Goal: Task Accomplishment & Management: Complete application form

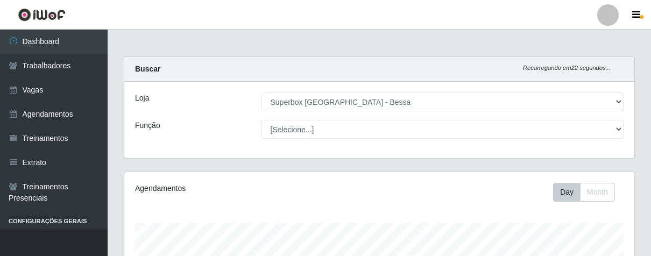
select select "206"
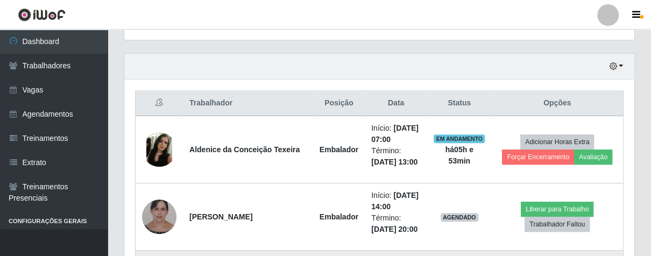
scroll to position [296, 0]
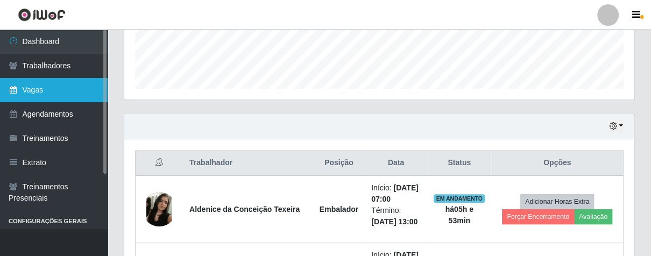
click at [54, 93] on link "Vagas" at bounding box center [54, 90] width 108 height 24
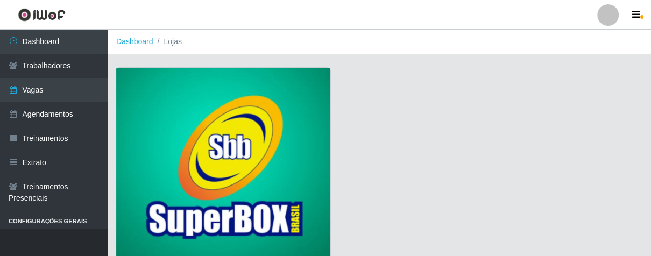
scroll to position [82, 0]
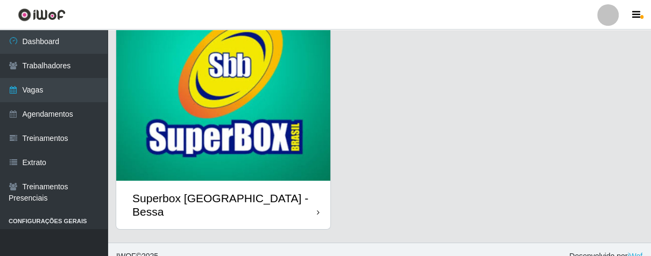
click at [314, 197] on div "Superbox [GEOGRAPHIC_DATA] - Bessa" at bounding box center [223, 205] width 214 height 48
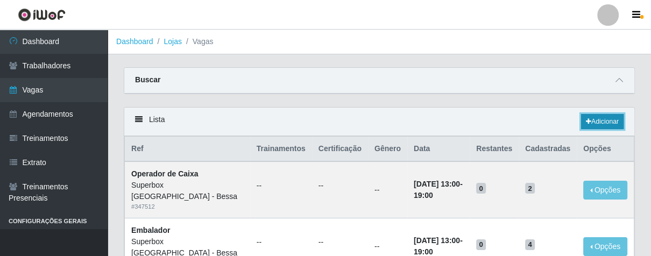
click at [590, 119] on link "Adicionar" at bounding box center [602, 121] width 43 height 15
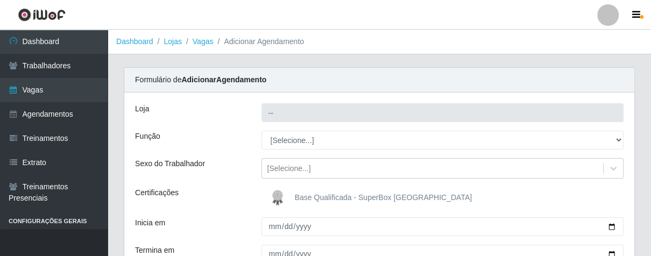
type input "Superbox [GEOGRAPHIC_DATA] - Bessa"
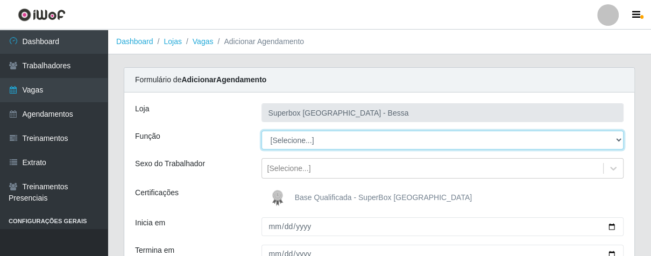
click at [359, 138] on select "[Selecione...] ASG ASG + ASG ++ Embalador Embalador + Embalador ++ Operador de …" at bounding box center [442, 140] width 363 height 19
select select "72"
click at [261, 131] on select "[Selecione...] ASG ASG + ASG ++ Embalador Embalador + Embalador ++ Operador de …" at bounding box center [442, 140] width 363 height 19
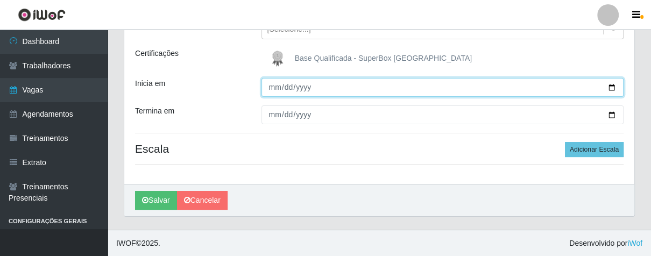
click at [268, 86] on input "Inicia em" at bounding box center [442, 87] width 363 height 19
type input "[DATE]"
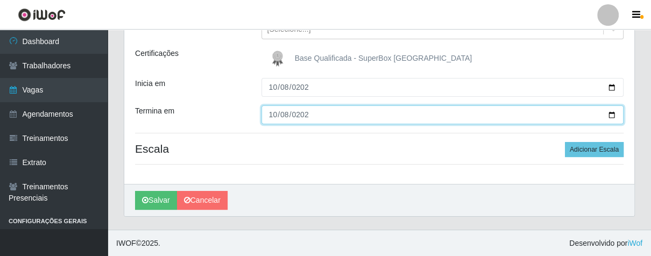
type input "[DATE]"
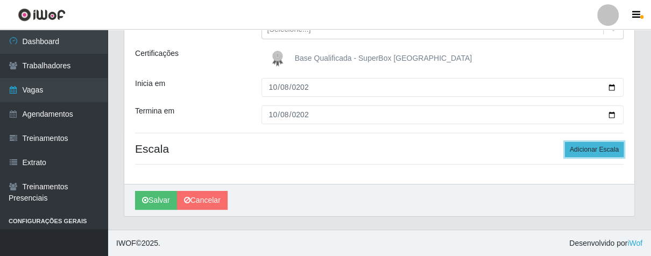
click at [572, 149] on button "Adicionar Escala" at bounding box center [594, 149] width 59 height 15
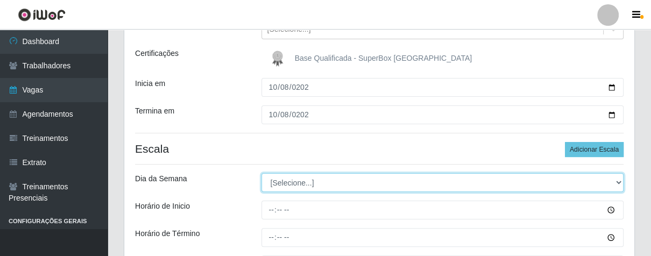
click at [317, 184] on select "[Selecione...] Segunda Terça Quarta Quinta Sexta Sábado Domingo" at bounding box center [442, 182] width 363 height 19
select select "3"
click at [261, 173] on select "[Selecione...] Segunda Terça Quarta Quinta Sexta Sábado Domingo" at bounding box center [442, 182] width 363 height 19
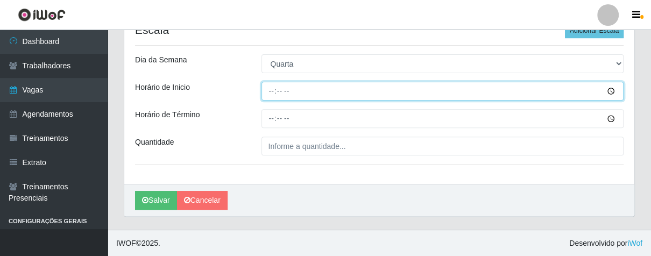
click at [269, 97] on input "Horário de Inicio" at bounding box center [442, 91] width 363 height 19
type input "17:00"
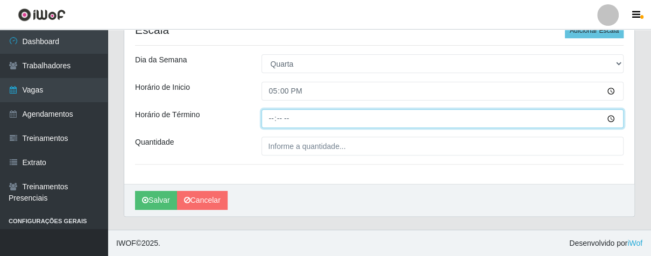
type input "21:00"
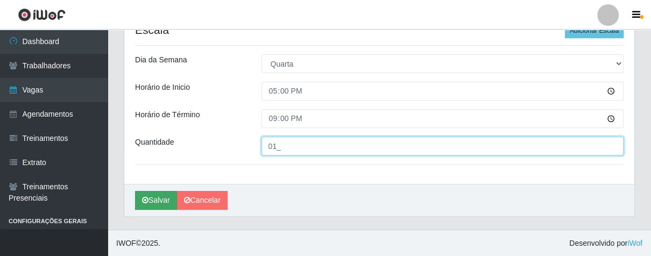
type input "01_"
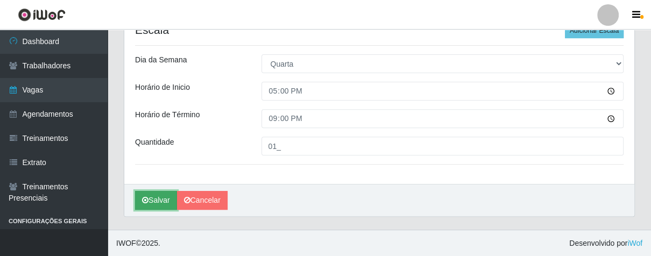
click at [168, 194] on button "Salvar" at bounding box center [156, 200] width 42 height 19
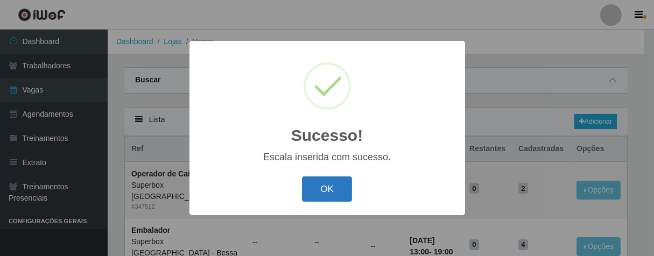
click at [332, 187] on button "OK" at bounding box center [327, 188] width 50 height 25
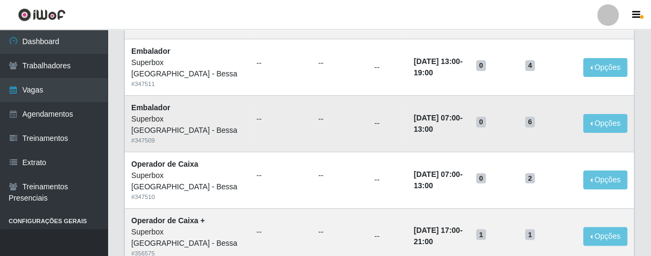
scroll to position [299, 0]
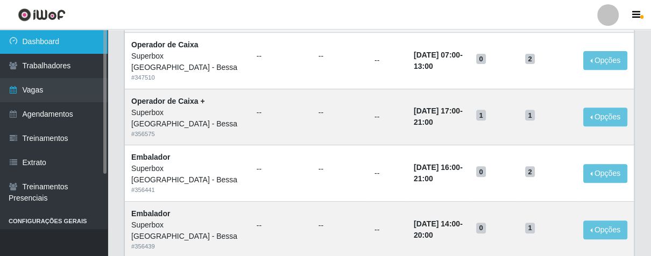
click at [65, 43] on link "Dashboard" at bounding box center [54, 42] width 108 height 24
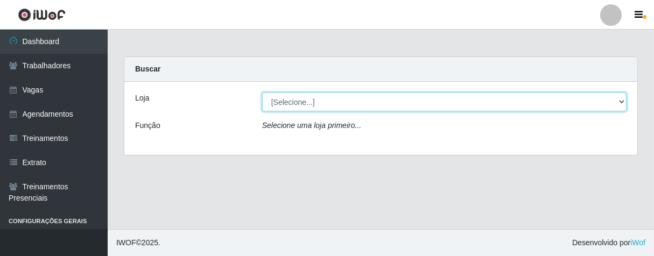
click at [358, 102] on select "[Selecione...] Superbox [GEOGRAPHIC_DATA] - Bessa" at bounding box center [444, 102] width 364 height 19
select select "206"
click at [262, 93] on select "[Selecione...] Superbox [GEOGRAPHIC_DATA] - Bessa" at bounding box center [444, 102] width 364 height 19
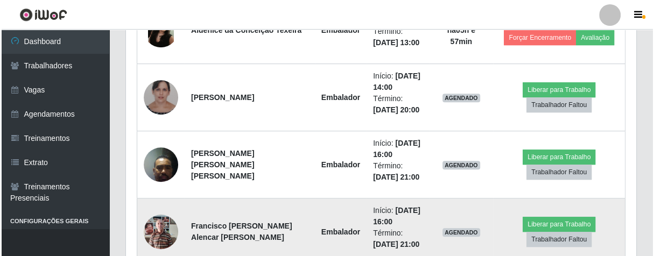
scroll to position [415, 0]
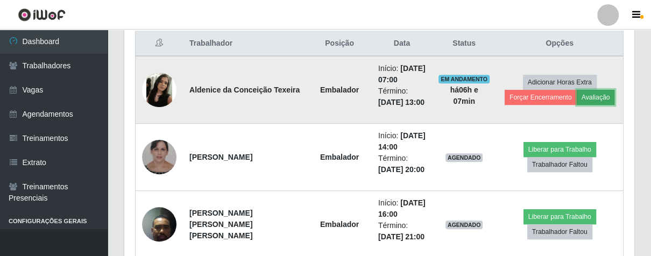
click at [578, 99] on button "Avaliação" at bounding box center [596, 97] width 38 height 15
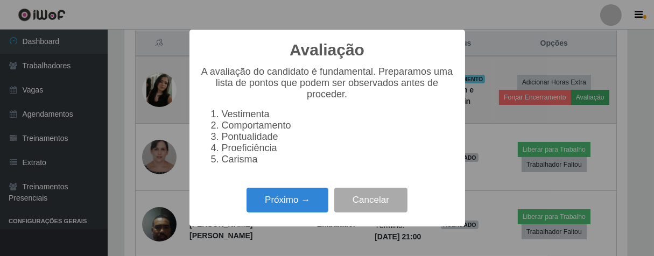
scroll to position [223, 504]
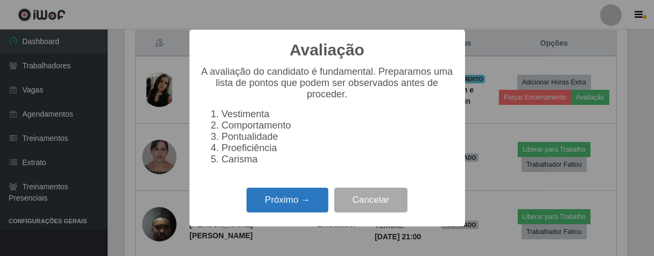
click at [280, 210] on button "Próximo →" at bounding box center [287, 200] width 82 height 25
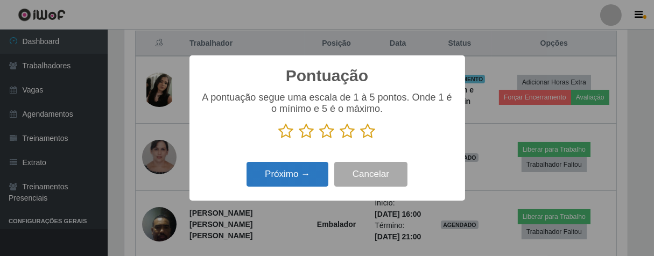
scroll to position [537826, 537546]
click at [368, 131] on icon at bounding box center [367, 131] width 15 height 16
click at [360, 139] on input "radio" at bounding box center [360, 139] width 0 height 0
click at [304, 183] on button "Próximo →" at bounding box center [287, 174] width 82 height 25
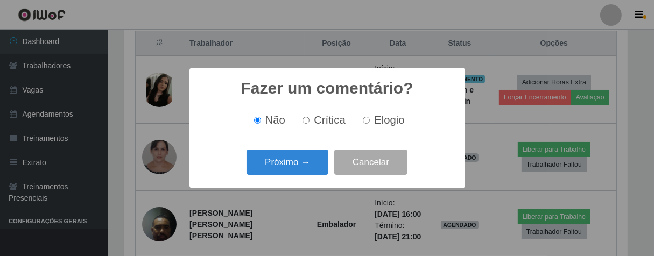
click at [369, 121] on input "Elogio" at bounding box center [366, 120] width 7 height 7
radio input "true"
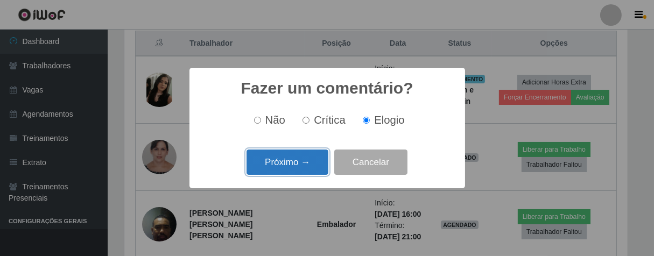
click at [300, 160] on button "Próximo →" at bounding box center [287, 162] width 82 height 25
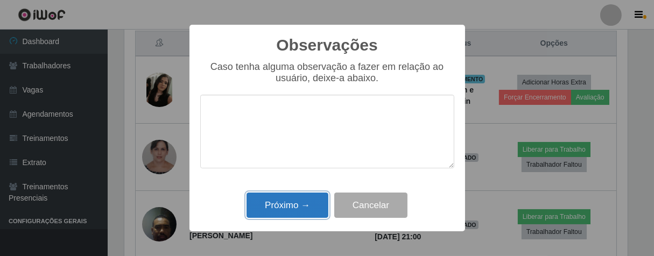
click at [303, 211] on button "Próximo →" at bounding box center [287, 205] width 82 height 25
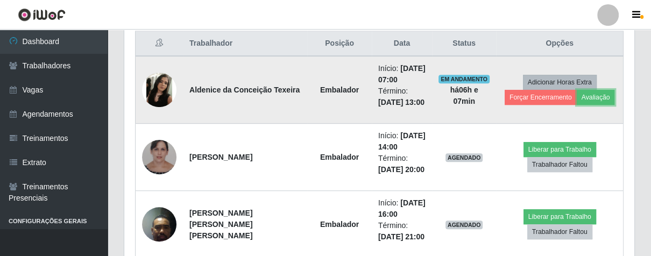
scroll to position [223, 510]
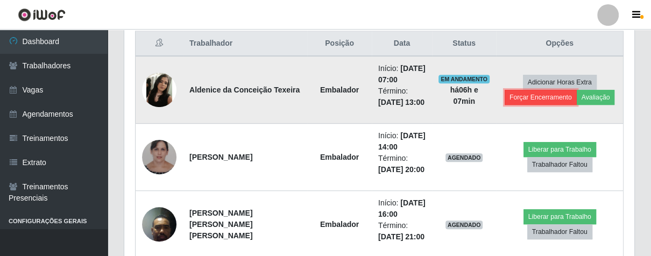
click at [524, 93] on button "Forçar Encerramento" at bounding box center [541, 97] width 72 height 15
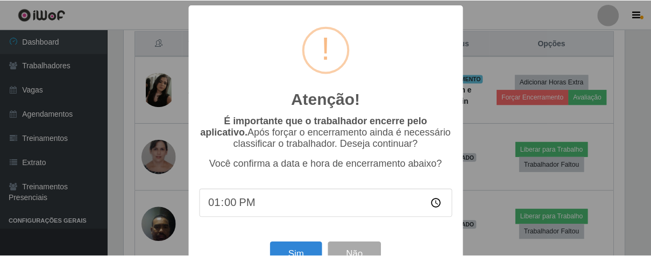
scroll to position [37, 0]
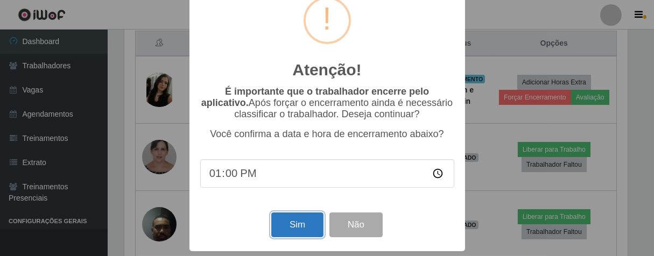
click at [302, 225] on button "Sim" at bounding box center [297, 225] width 52 height 25
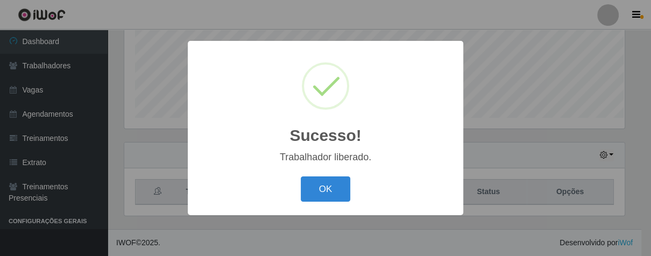
scroll to position [223, 504]
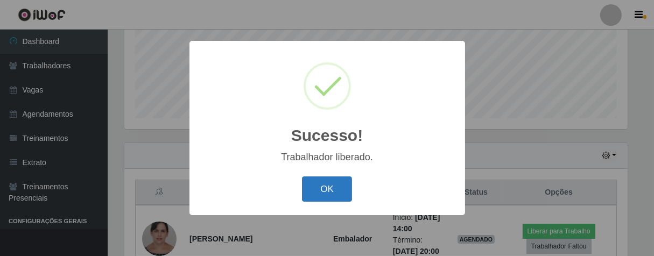
click at [327, 181] on button "OK" at bounding box center [327, 188] width 50 height 25
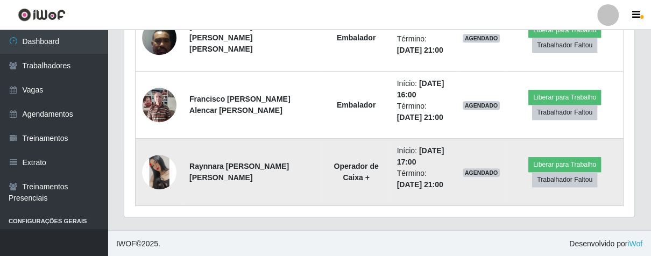
scroll to position [415, 0]
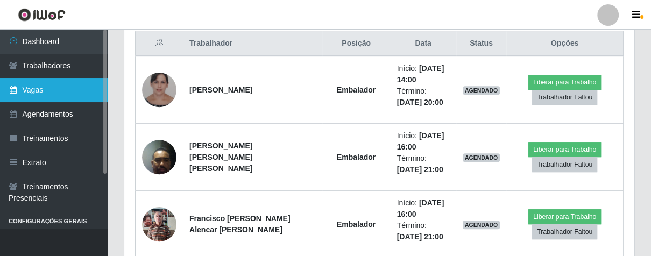
click at [59, 88] on link "Vagas" at bounding box center [54, 90] width 108 height 24
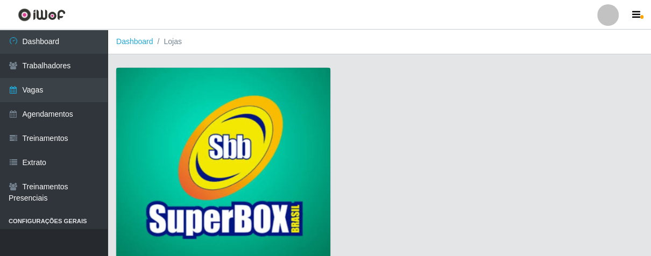
scroll to position [82, 0]
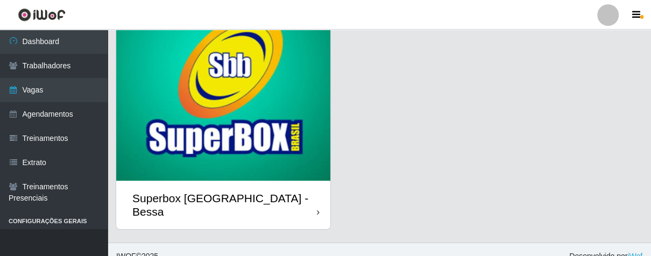
click at [318, 209] on icon at bounding box center [318, 213] width 3 height 8
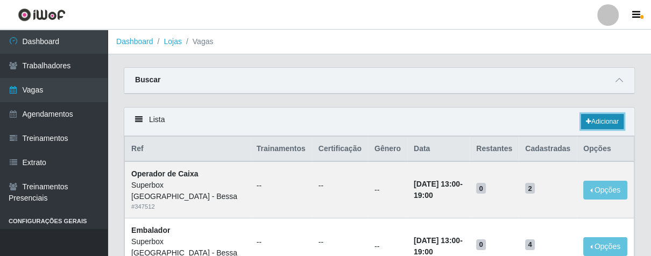
click at [589, 121] on icon at bounding box center [588, 121] width 5 height 6
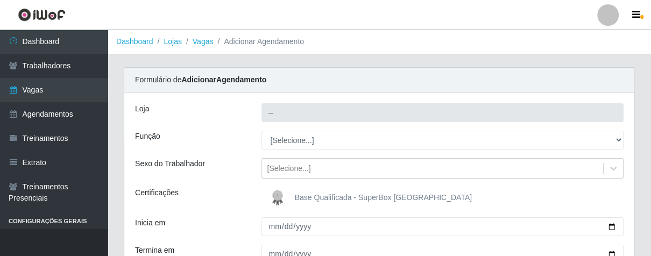
type input "Superbox [GEOGRAPHIC_DATA] - Bessa"
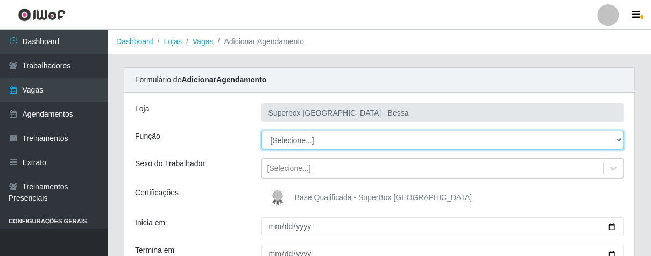
click at [311, 141] on select "[Selecione...] ASG ASG + ASG ++ Embalador Embalador + Embalador ++ Operador de …" at bounding box center [442, 140] width 363 height 19
click at [261, 131] on select "[Selecione...] ASG ASG + ASG ++ Embalador Embalador + Embalador ++ Operador de …" at bounding box center [442, 140] width 363 height 19
click at [401, 134] on select "[Selecione...] ASG ASG + ASG ++ Embalador Embalador + Embalador ++ Operador de …" at bounding box center [442, 140] width 363 height 19
select select "22"
click at [261, 131] on select "[Selecione...] ASG ASG + ASG ++ Embalador Embalador + Embalador ++ Operador de …" at bounding box center [442, 140] width 363 height 19
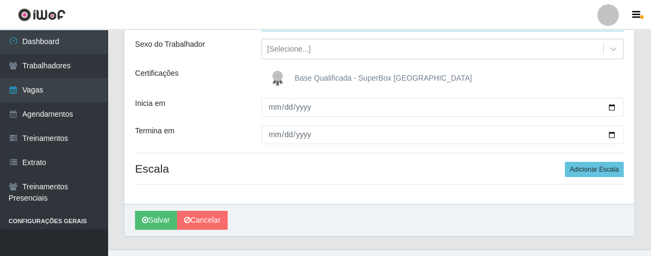
scroll to position [139, 0]
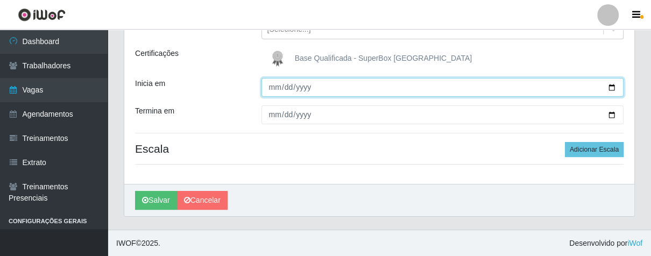
click at [271, 89] on input "Inicia em" at bounding box center [442, 87] width 363 height 19
type input "[DATE]"
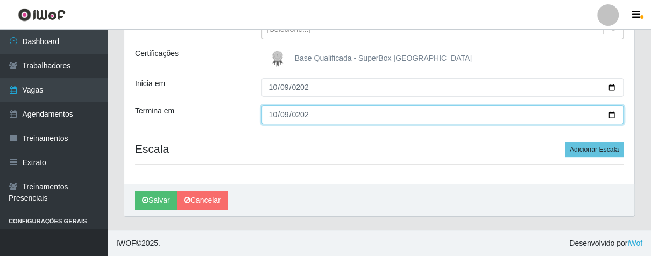
type input "[DATE]"
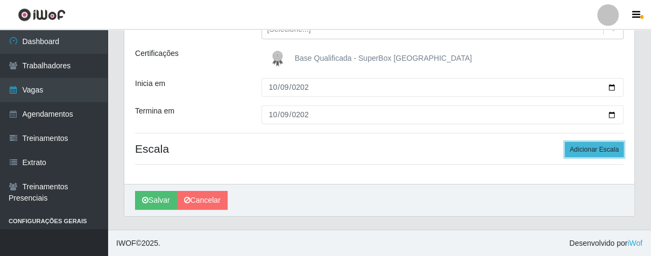
click at [585, 146] on button "Adicionar Escala" at bounding box center [594, 149] width 59 height 15
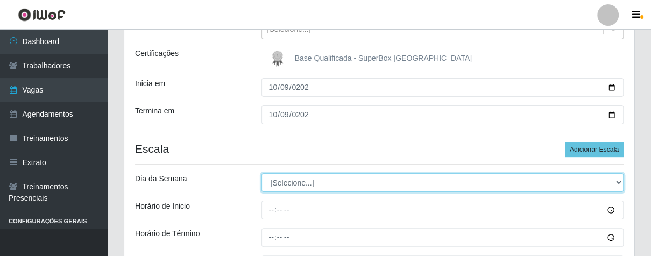
click at [295, 186] on select "[Selecione...] Segunda Terça Quarta Quinta Sexta Sábado Domingo" at bounding box center [442, 182] width 363 height 19
select select "4"
click at [261, 173] on select "[Selecione...] Segunda Terça Quarta Quinta Sexta Sábado Domingo" at bounding box center [442, 182] width 363 height 19
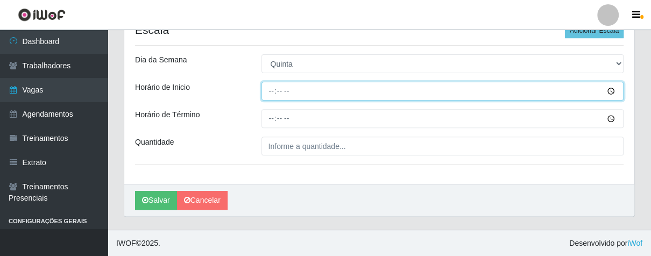
click at [271, 95] on input "Horário de Inicio" at bounding box center [442, 91] width 363 height 19
type input "11:00"
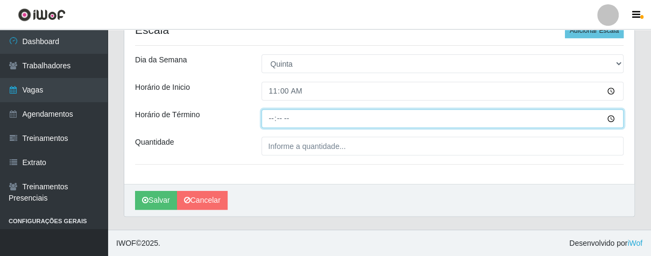
click at [273, 122] on input "Horário de Término" at bounding box center [442, 118] width 363 height 19
type input "16:00"
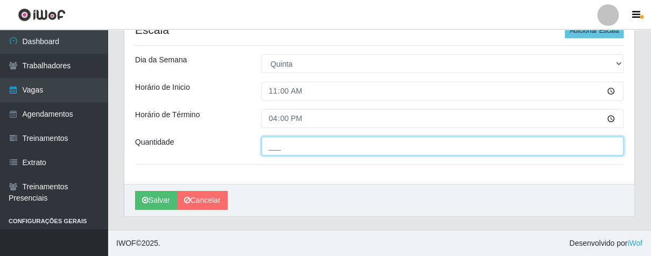
click at [298, 152] on input "___" at bounding box center [442, 146] width 363 height 19
type input "01_"
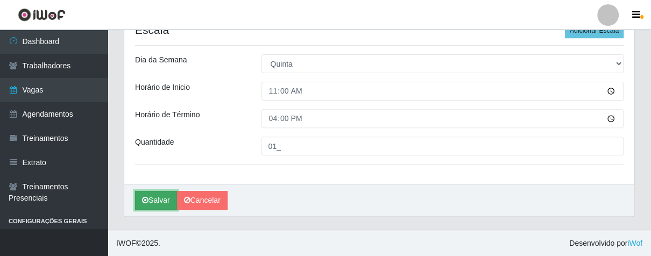
click at [164, 196] on button "Salvar" at bounding box center [156, 200] width 42 height 19
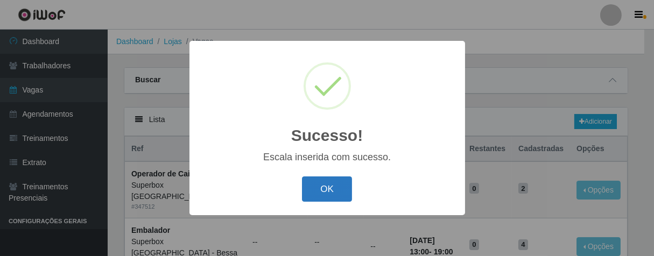
click at [329, 193] on button "OK" at bounding box center [327, 188] width 50 height 25
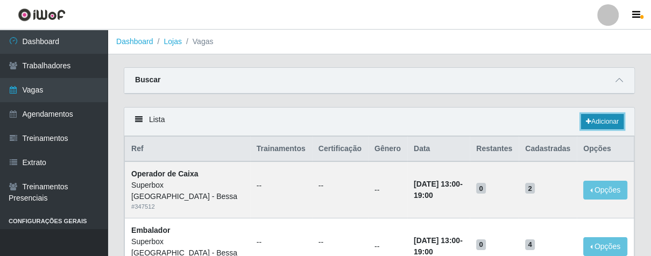
click at [589, 122] on icon at bounding box center [588, 121] width 5 height 6
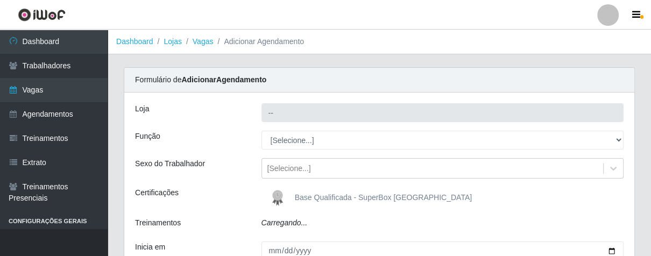
type input "Superbox [GEOGRAPHIC_DATA] - Bessa"
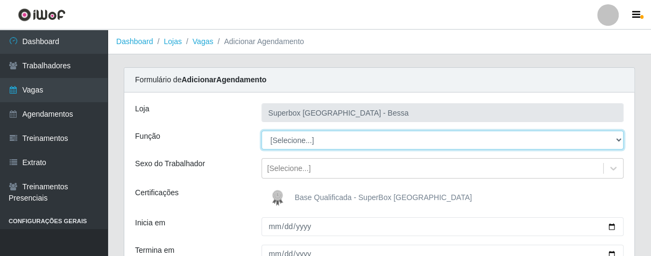
click at [331, 133] on select "[Selecione...] ASG ASG + ASG ++ Embalador Embalador + Embalador ++ Operador de …" at bounding box center [442, 140] width 363 height 19
select select "1"
click at [261, 131] on select "[Selecione...] ASG ASG + ASG ++ Embalador Embalador + Embalador ++ Operador de …" at bounding box center [442, 140] width 363 height 19
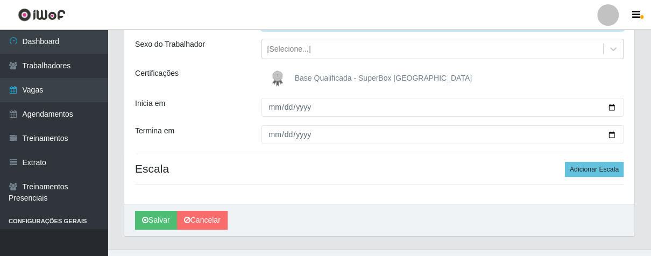
scroll to position [139, 0]
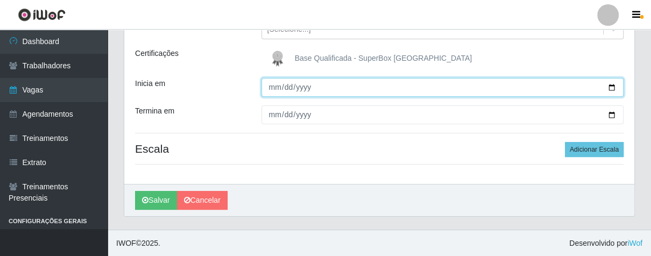
click at [272, 84] on input "Inicia em" at bounding box center [442, 87] width 363 height 19
type input "[DATE]"
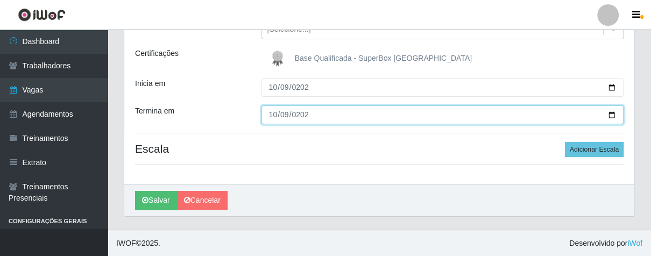
type input "[DATE]"
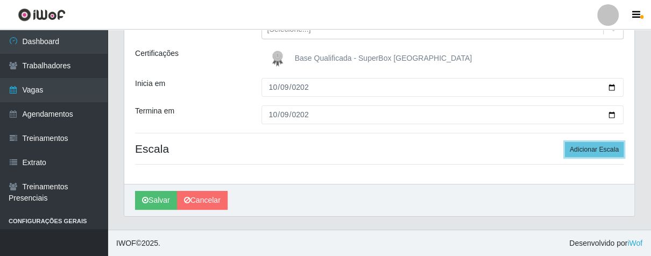
drag, startPoint x: 575, startPoint y: 147, endPoint x: 522, endPoint y: 154, distance: 52.6
click at [575, 147] on button "Adicionar Escala" at bounding box center [594, 149] width 59 height 15
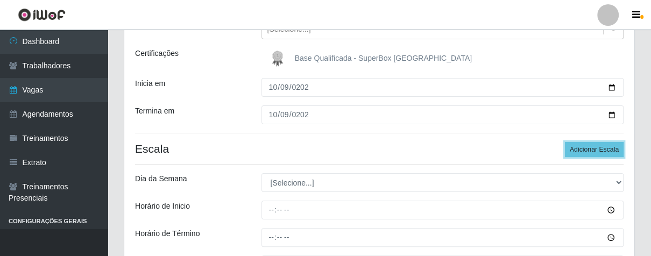
scroll to position [258, 0]
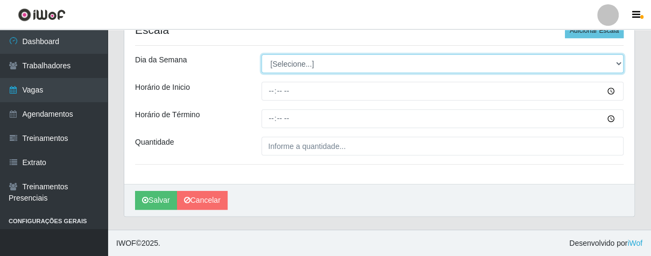
click at [329, 66] on select "[Selecione...] Segunda Terça Quarta Quinta Sexta Sábado Domingo" at bounding box center [442, 63] width 363 height 19
select select "4"
click at [261, 54] on select "[Selecione...] Segunda Terça Quarta Quinta Sexta Sábado Domingo" at bounding box center [442, 63] width 363 height 19
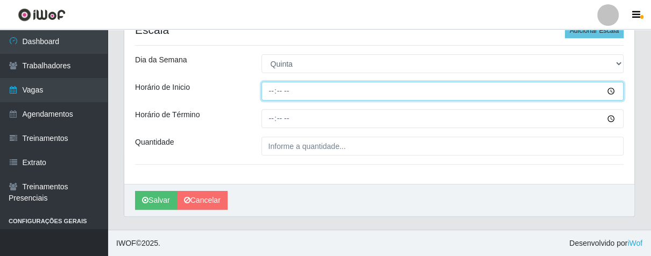
click at [267, 90] on input "Horário de Inicio" at bounding box center [442, 91] width 363 height 19
type input "11:00"
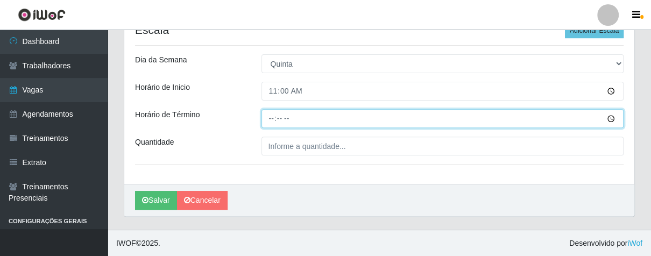
type input "16:00"
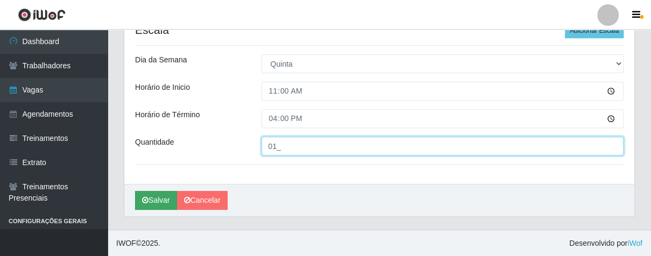
type input "01_"
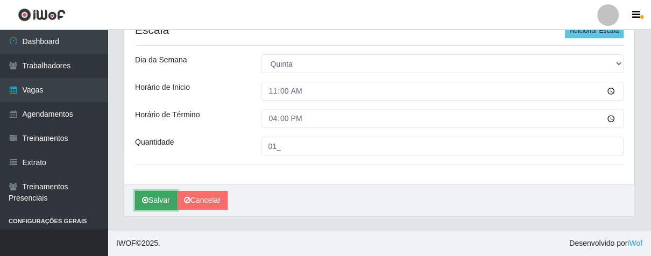
click at [152, 201] on button "Salvar" at bounding box center [156, 200] width 42 height 19
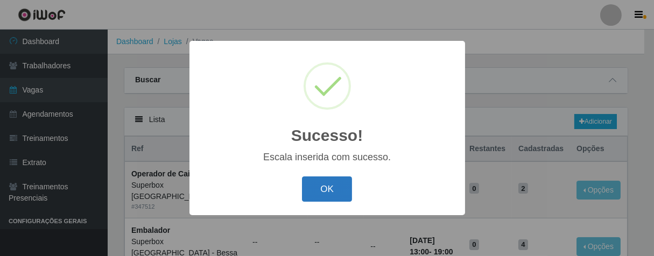
click at [336, 182] on button "OK" at bounding box center [327, 188] width 50 height 25
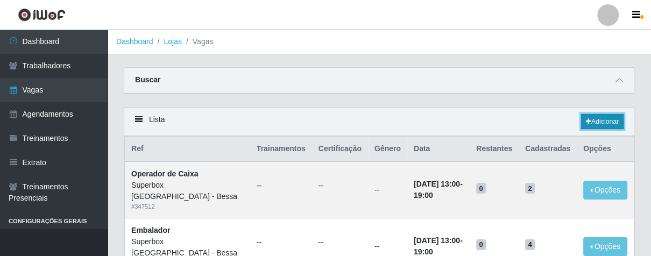
click at [581, 119] on link "Adicionar" at bounding box center [602, 121] width 43 height 15
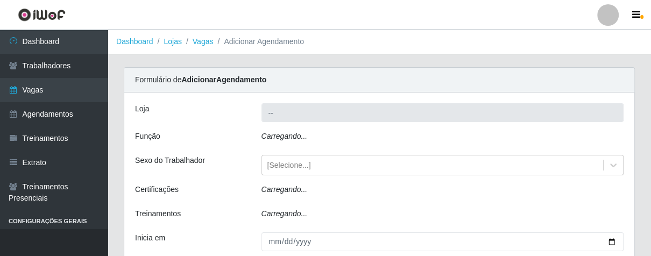
type input "Superbox [GEOGRAPHIC_DATA] - Bessa"
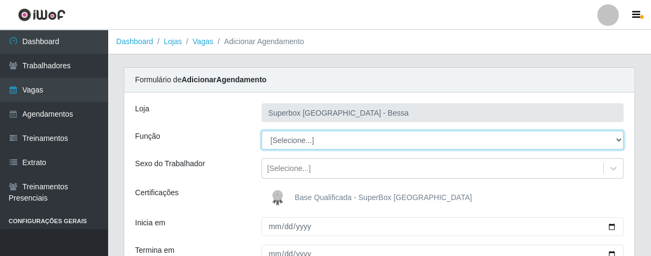
click at [344, 137] on select "[Selecione...] ASG ASG + ASG ++ Embalador Embalador + Embalador ++ Operador de …" at bounding box center [442, 140] width 363 height 19
select select "1"
click at [261, 131] on select "[Selecione...] ASG ASG + ASG ++ Embalador Embalador + Embalador ++ Operador de …" at bounding box center [442, 140] width 363 height 19
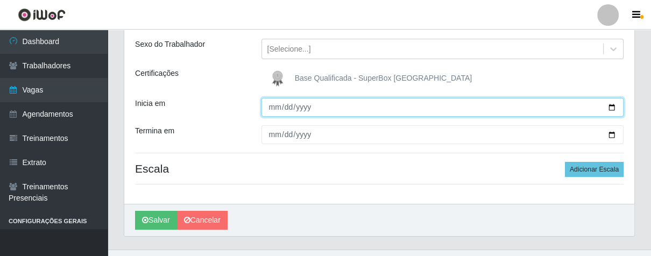
click at [274, 108] on input "Inicia em" at bounding box center [442, 107] width 363 height 19
type input "[DATE]"
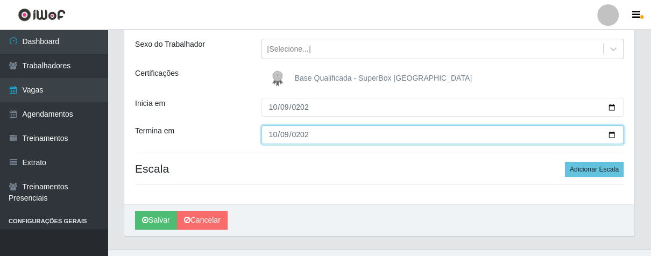
type input "[DATE]"
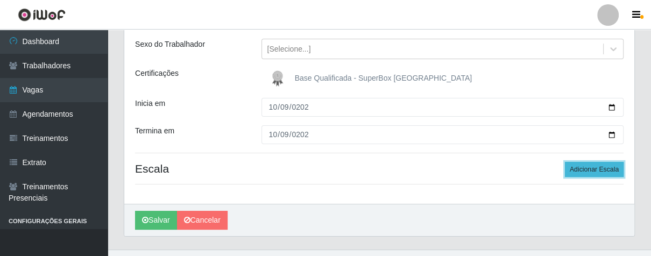
click at [586, 175] on button "Adicionar Escala" at bounding box center [594, 169] width 59 height 15
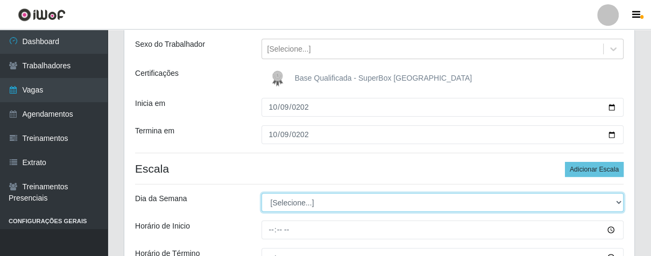
click at [390, 203] on select "[Selecione...] Segunda Terça Quarta Quinta Sexta Sábado Domingo" at bounding box center [442, 202] width 363 height 19
select select "4"
click at [261, 193] on select "[Selecione...] Segunda Terça Quarta Quinta Sexta Sábado Domingo" at bounding box center [442, 202] width 363 height 19
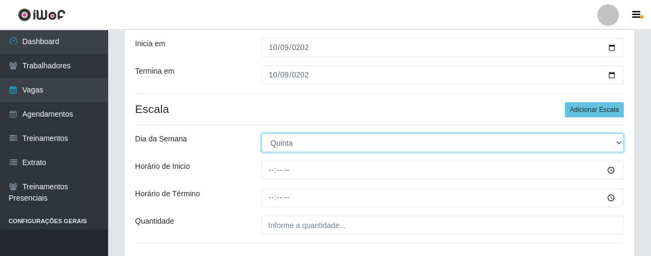
scroll to position [258, 0]
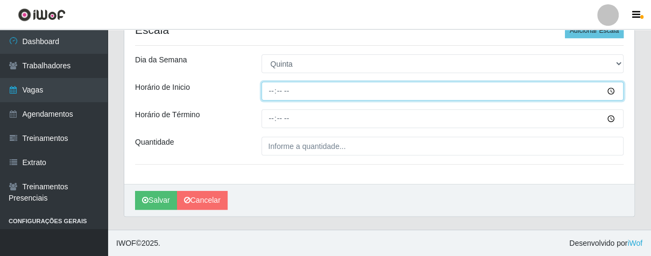
click at [270, 90] on input "Horário de Inicio" at bounding box center [442, 91] width 363 height 19
type input "16:00"
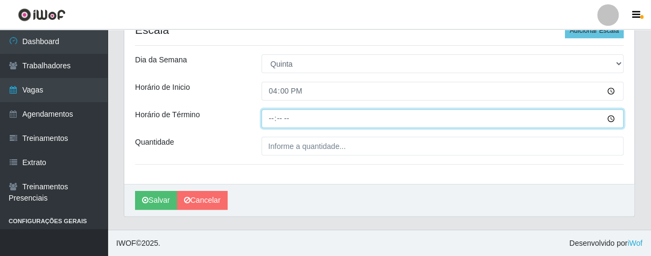
type input "21:00"
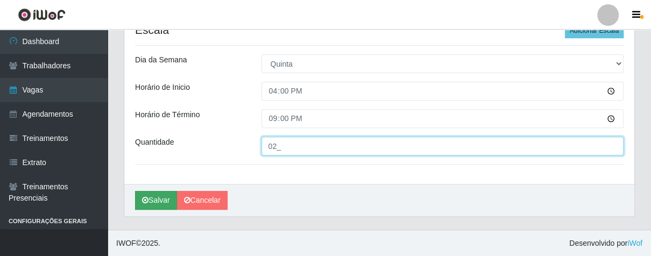
type input "02_"
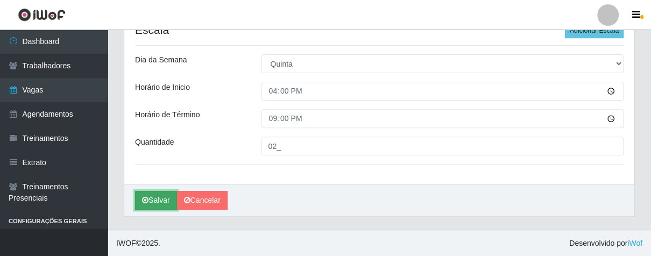
click at [158, 196] on button "Salvar" at bounding box center [156, 200] width 42 height 19
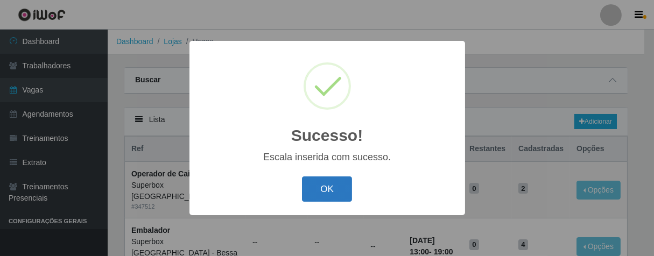
click at [340, 188] on button "OK" at bounding box center [327, 188] width 50 height 25
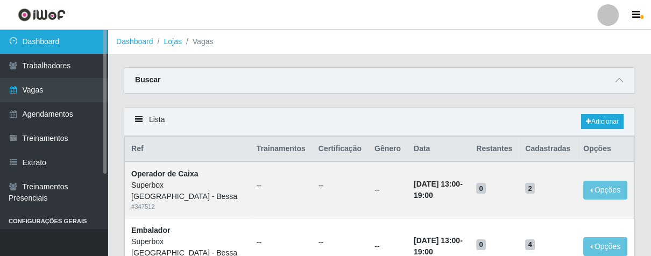
click at [71, 44] on link "Dashboard" at bounding box center [54, 42] width 108 height 24
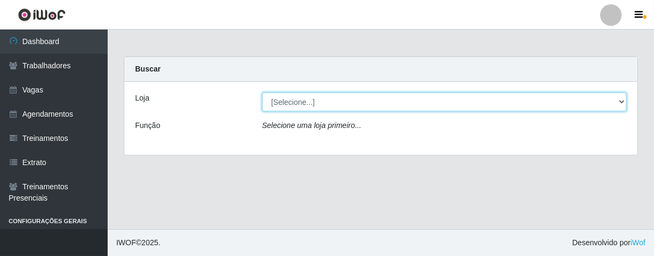
click at [392, 101] on select "[Selecione...] Superbox [GEOGRAPHIC_DATA] - Bessa" at bounding box center [444, 102] width 364 height 19
select select "206"
click at [262, 93] on select "[Selecione...] Superbox [GEOGRAPHIC_DATA] - Bessa" at bounding box center [444, 102] width 364 height 19
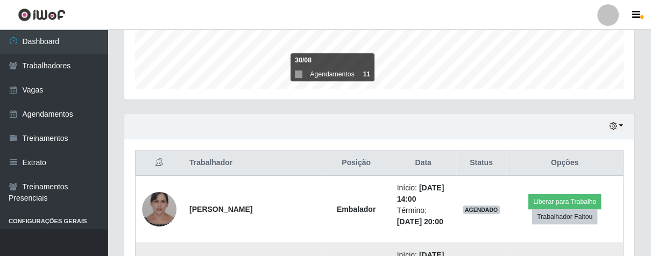
scroll to position [236, 0]
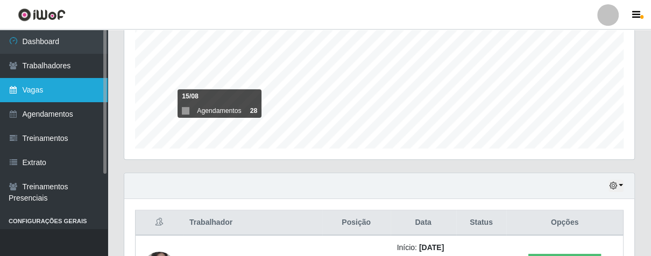
click at [64, 89] on link "Vagas" at bounding box center [54, 90] width 108 height 24
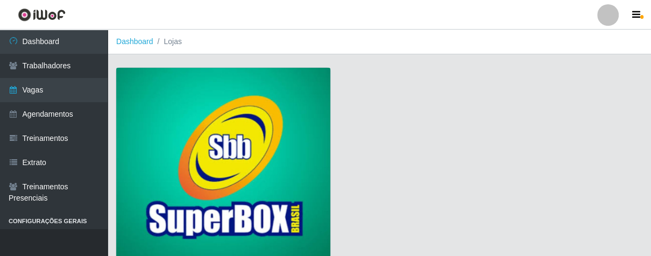
scroll to position [82, 0]
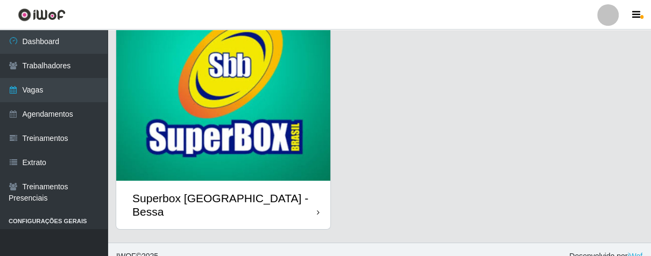
click at [313, 197] on div "Superbox [GEOGRAPHIC_DATA] - Bessa" at bounding box center [223, 205] width 214 height 48
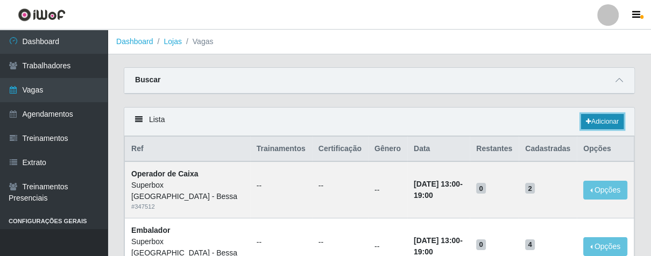
click at [594, 121] on link "Adicionar" at bounding box center [602, 121] width 43 height 15
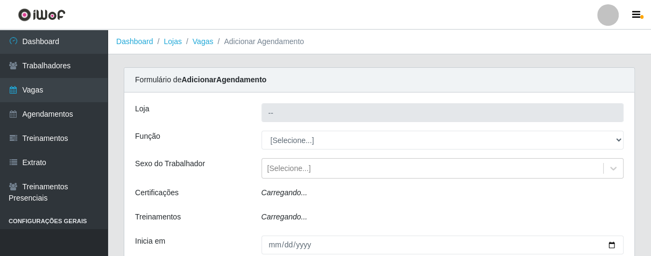
type input "Superbox [GEOGRAPHIC_DATA] - Bessa"
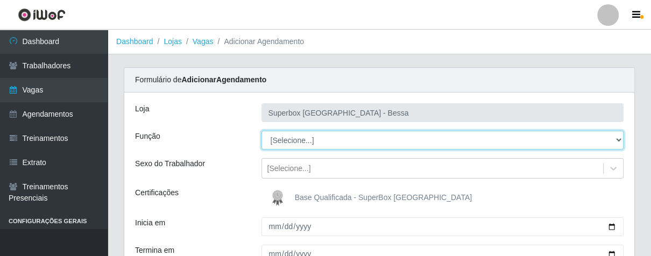
click at [369, 140] on select "[Selecione...] ASG ASG + ASG ++ Embalador Embalador + Embalador ++ Operador de …" at bounding box center [442, 140] width 363 height 19
select select "1"
click at [261, 131] on select "[Selecione...] ASG ASG + ASG ++ Embalador Embalador + Embalador ++ Operador de …" at bounding box center [442, 140] width 363 height 19
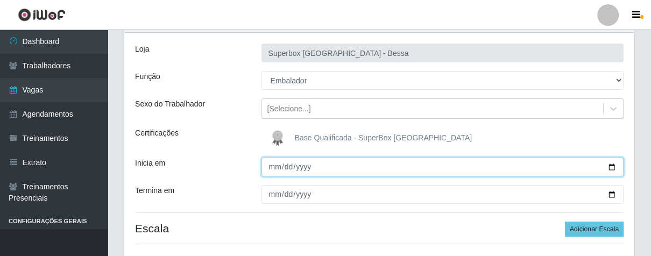
click at [272, 166] on input "Inicia em" at bounding box center [442, 167] width 363 height 19
type input "[DATE]"
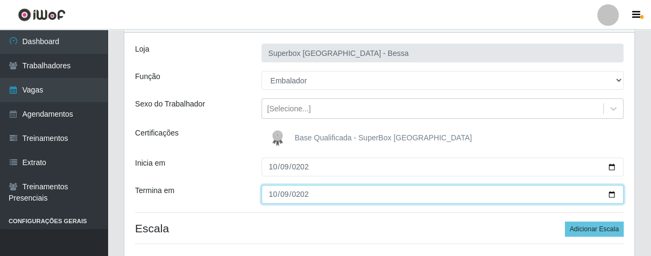
type input "[DATE]"
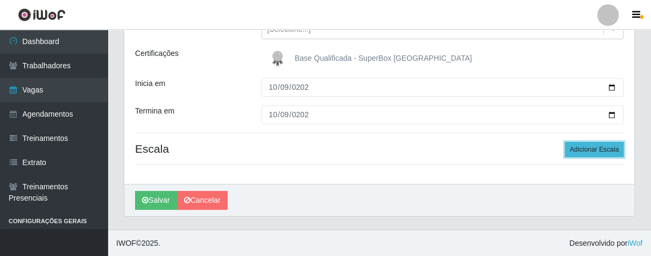
click at [589, 151] on button "Adicionar Escala" at bounding box center [594, 149] width 59 height 15
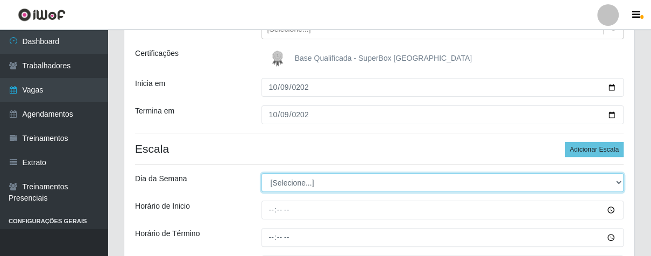
click at [326, 175] on select "[Selecione...] Segunda Terça Quarta Quinta Sexta Sábado Domingo" at bounding box center [442, 182] width 363 height 19
select select "4"
click at [261, 173] on select "[Selecione...] Segunda Terça Quarta Quinta Sexta Sábado Domingo" at bounding box center [442, 182] width 363 height 19
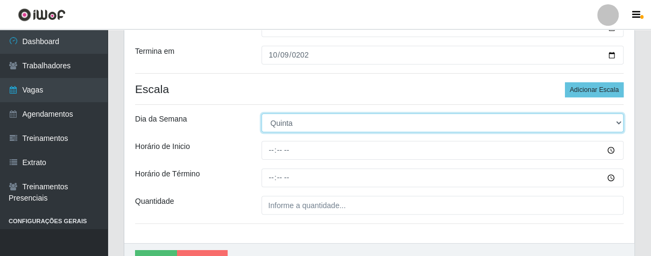
scroll to position [258, 0]
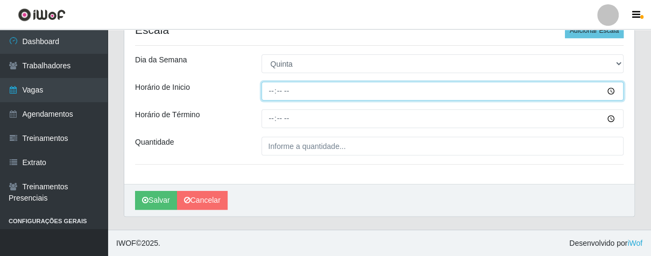
click at [272, 93] on input "Horário de Inicio" at bounding box center [442, 91] width 363 height 19
type input "07:00"
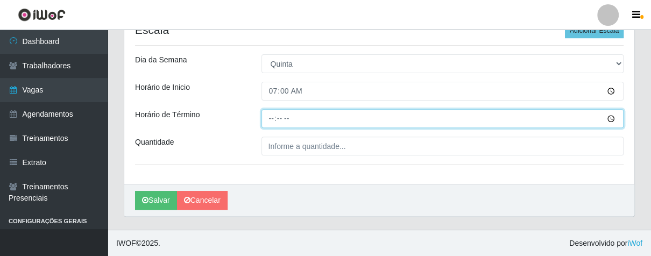
type input "13:00"
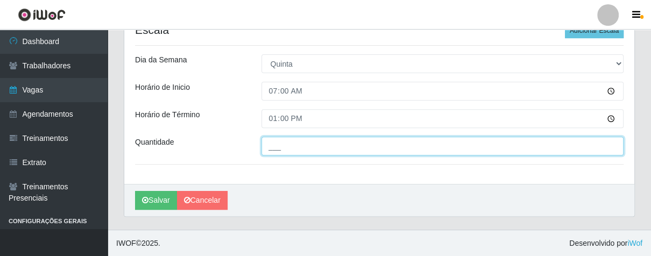
click at [277, 151] on input "___" at bounding box center [442, 146] width 363 height 19
type input "01_"
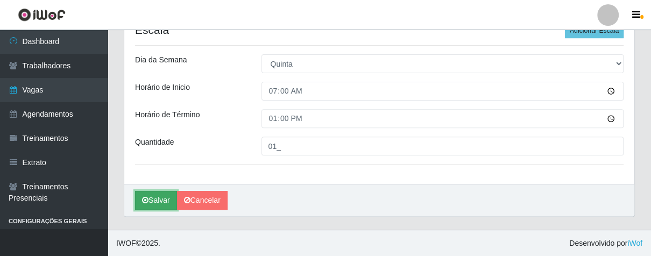
click at [146, 199] on icon "submit" at bounding box center [145, 200] width 6 height 8
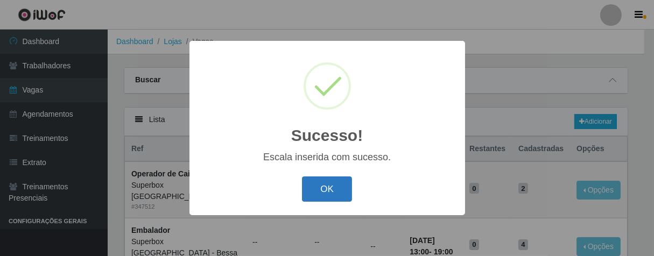
click at [316, 191] on button "OK" at bounding box center [327, 188] width 50 height 25
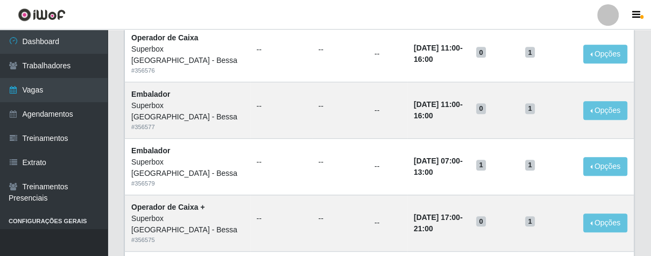
scroll to position [239, 0]
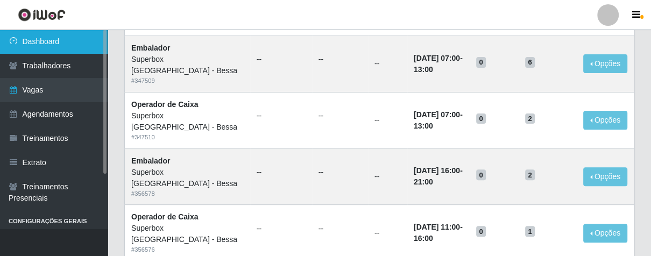
click at [54, 36] on link "Dashboard" at bounding box center [54, 42] width 108 height 24
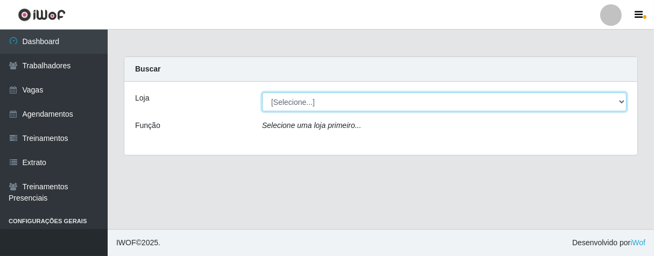
click at [305, 103] on select "[Selecione...] Superbox [GEOGRAPHIC_DATA] - Bessa" at bounding box center [444, 102] width 364 height 19
select select "206"
click at [262, 93] on select "[Selecione...] Superbox [GEOGRAPHIC_DATA] - Bessa" at bounding box center [444, 102] width 364 height 19
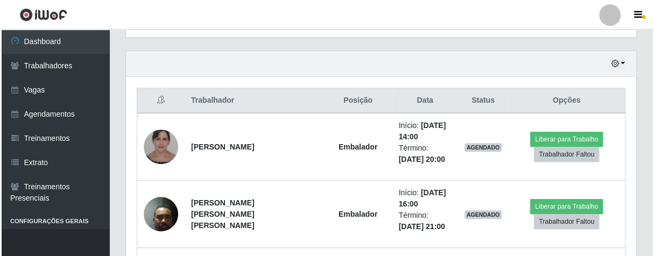
scroll to position [418, 0]
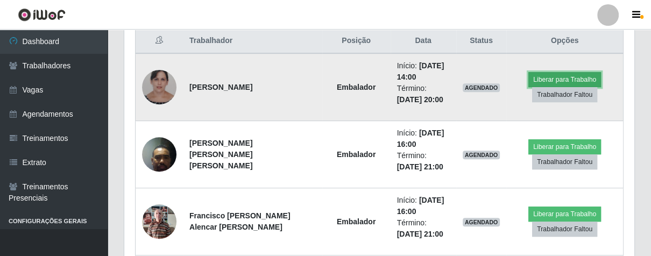
click at [541, 74] on button "Liberar para Trabalho" at bounding box center [564, 79] width 73 height 15
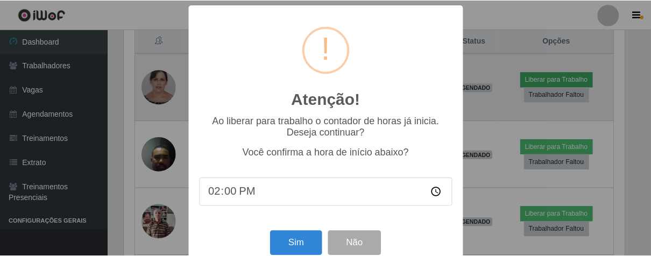
scroll to position [223, 504]
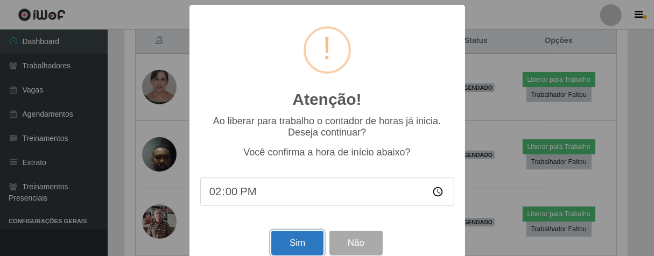
click at [282, 250] on button "Sim" at bounding box center [297, 243] width 52 height 25
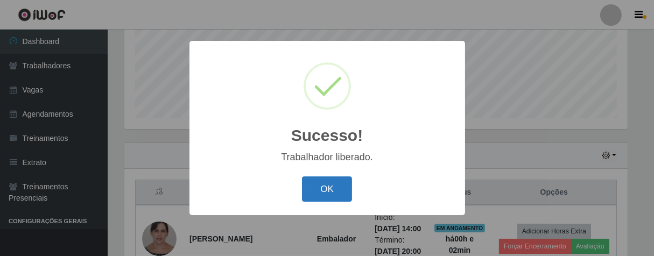
click at [335, 186] on button "OK" at bounding box center [327, 188] width 50 height 25
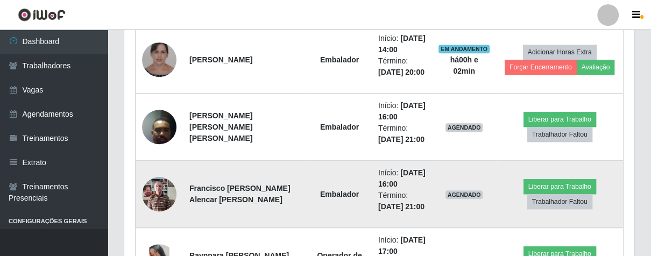
scroll to position [505, 0]
